Goal: Task Accomplishment & Management: Complete application form

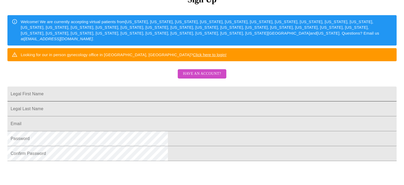
scroll to position [74, 0]
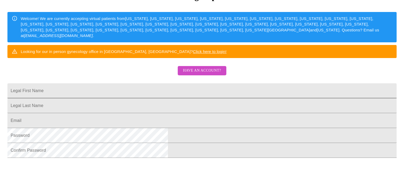
click at [209, 98] on input "Legal First Name" at bounding box center [201, 90] width 389 height 15
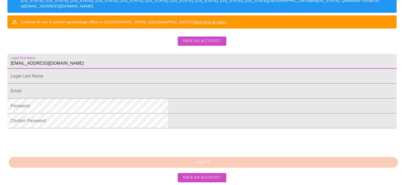
scroll to position [144, 0]
type input "j"
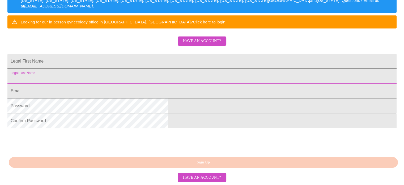
click at [170, 69] on input "Legal First Name" at bounding box center [201, 76] width 389 height 15
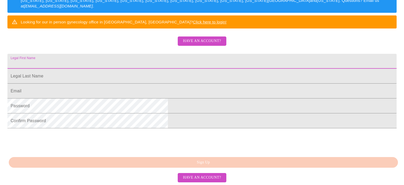
click at [170, 54] on input "Legal First Name" at bounding box center [201, 61] width 389 height 15
type input "[PERSON_NAME]"
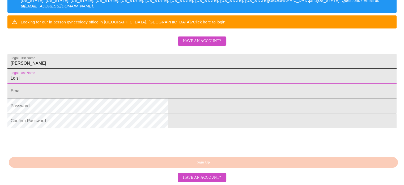
type input "Loisi"
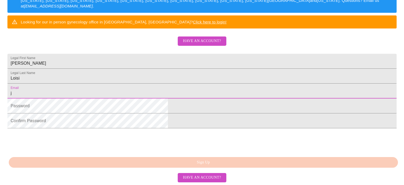
type input "[EMAIL_ADDRESS][DOMAIN_NAME]"
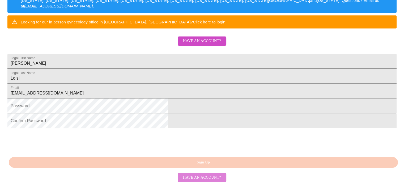
click at [201, 178] on span "Have an account?" at bounding box center [202, 177] width 38 height 7
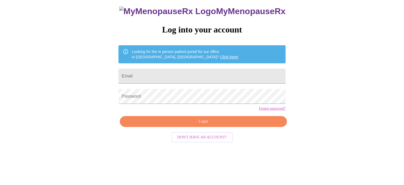
scroll to position [10, 0]
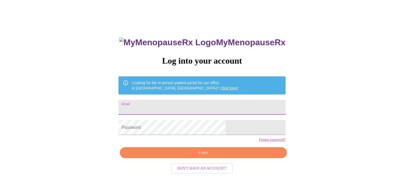
click at [192, 104] on input "Email" at bounding box center [201, 107] width 167 height 15
type input "[EMAIL_ADDRESS][DOMAIN_NAME]"
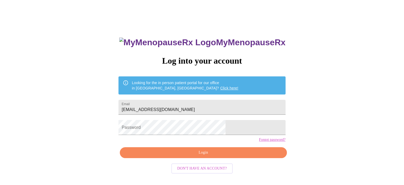
click at [220, 86] on link "Click here!" at bounding box center [229, 88] width 18 height 4
